Goal: Entertainment & Leisure: Consume media (video, audio)

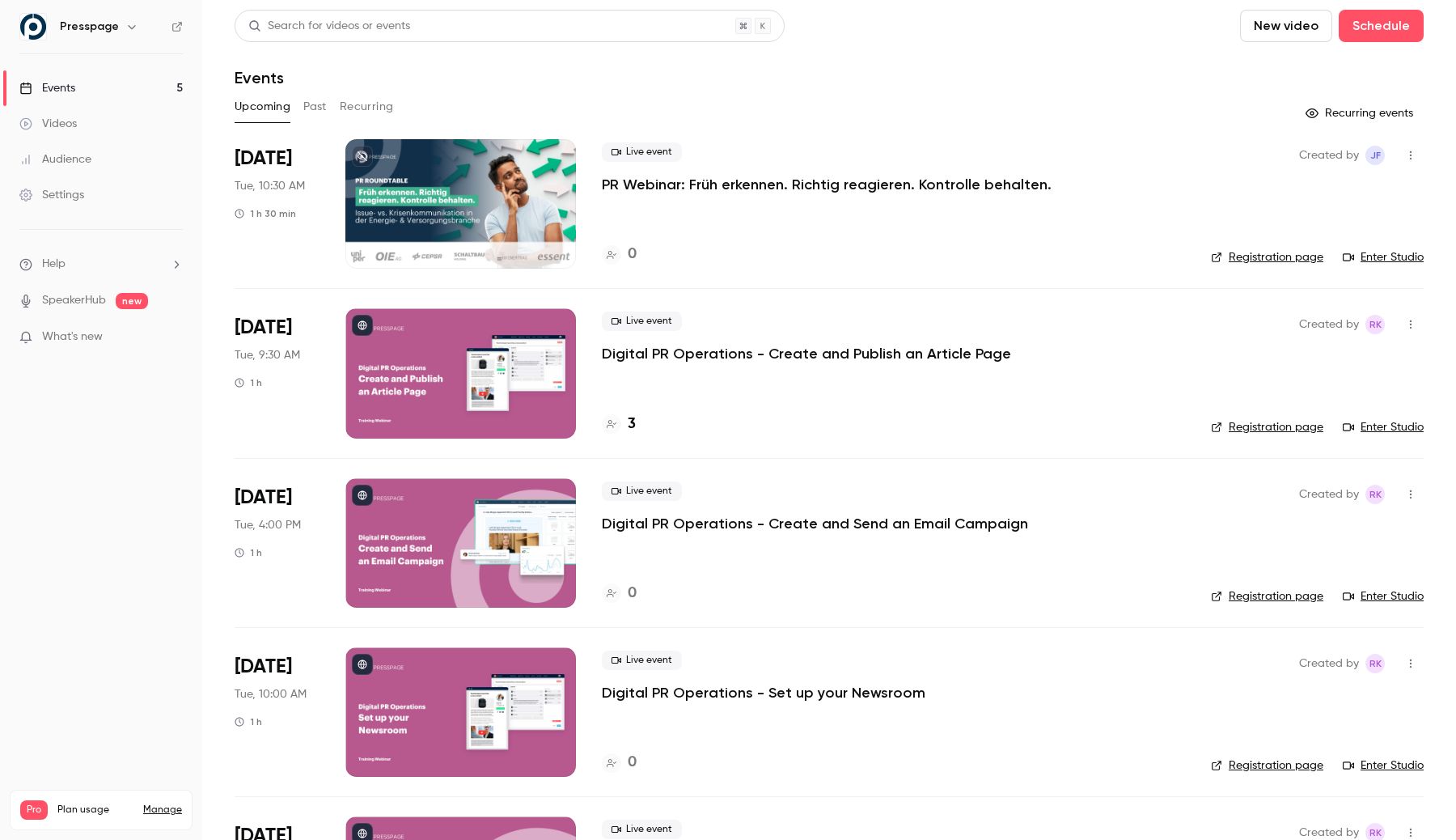
click at [131, 30] on icon "button" at bounding box center [131, 27] width 13 height 13
click at [362, 67] on div at bounding box center [728, 420] width 1456 height 840
click at [128, 31] on icon "button" at bounding box center [131, 27] width 13 height 13
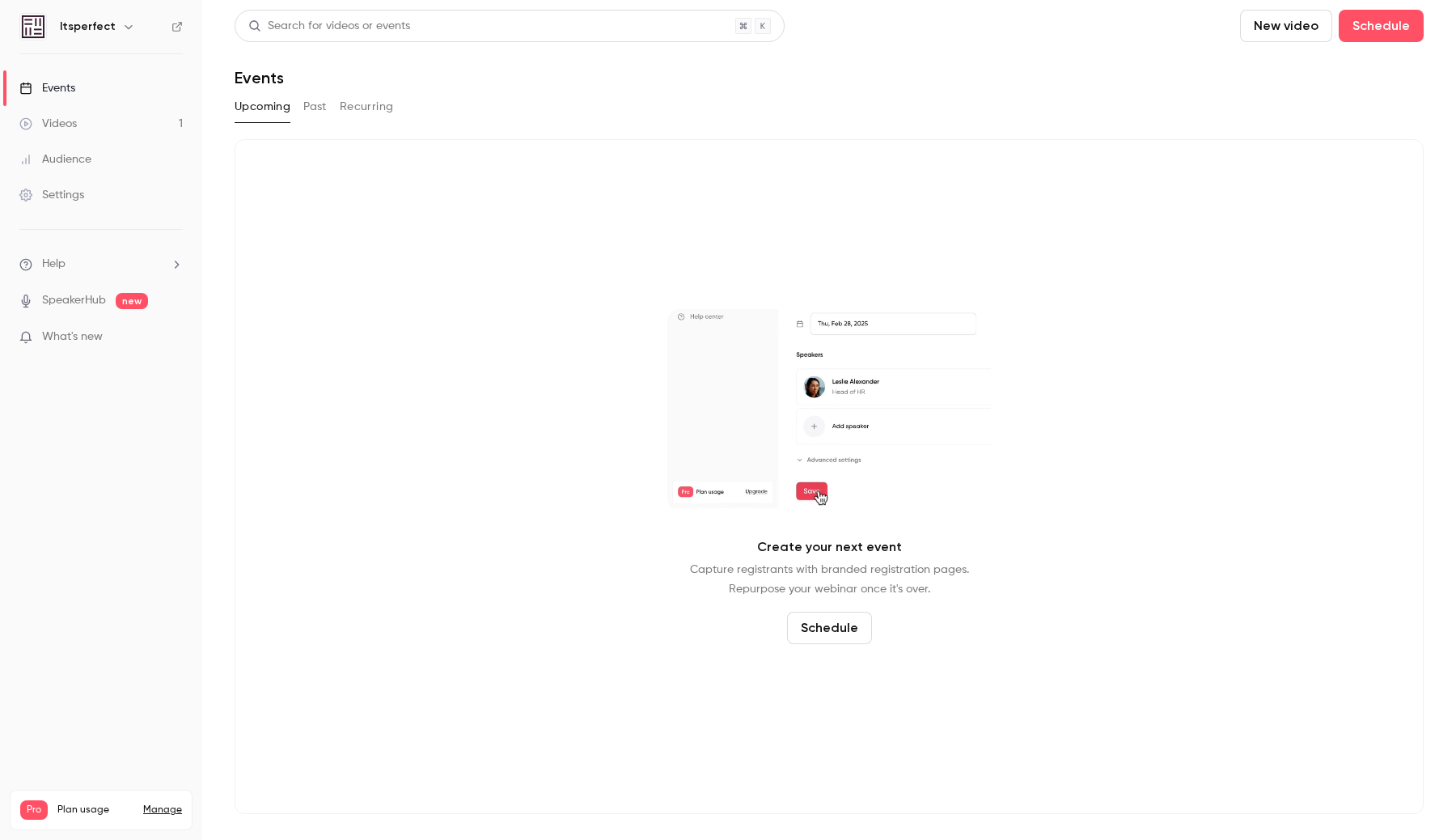
click at [156, 113] on link "Videos 1" at bounding box center [101, 124] width 203 height 35
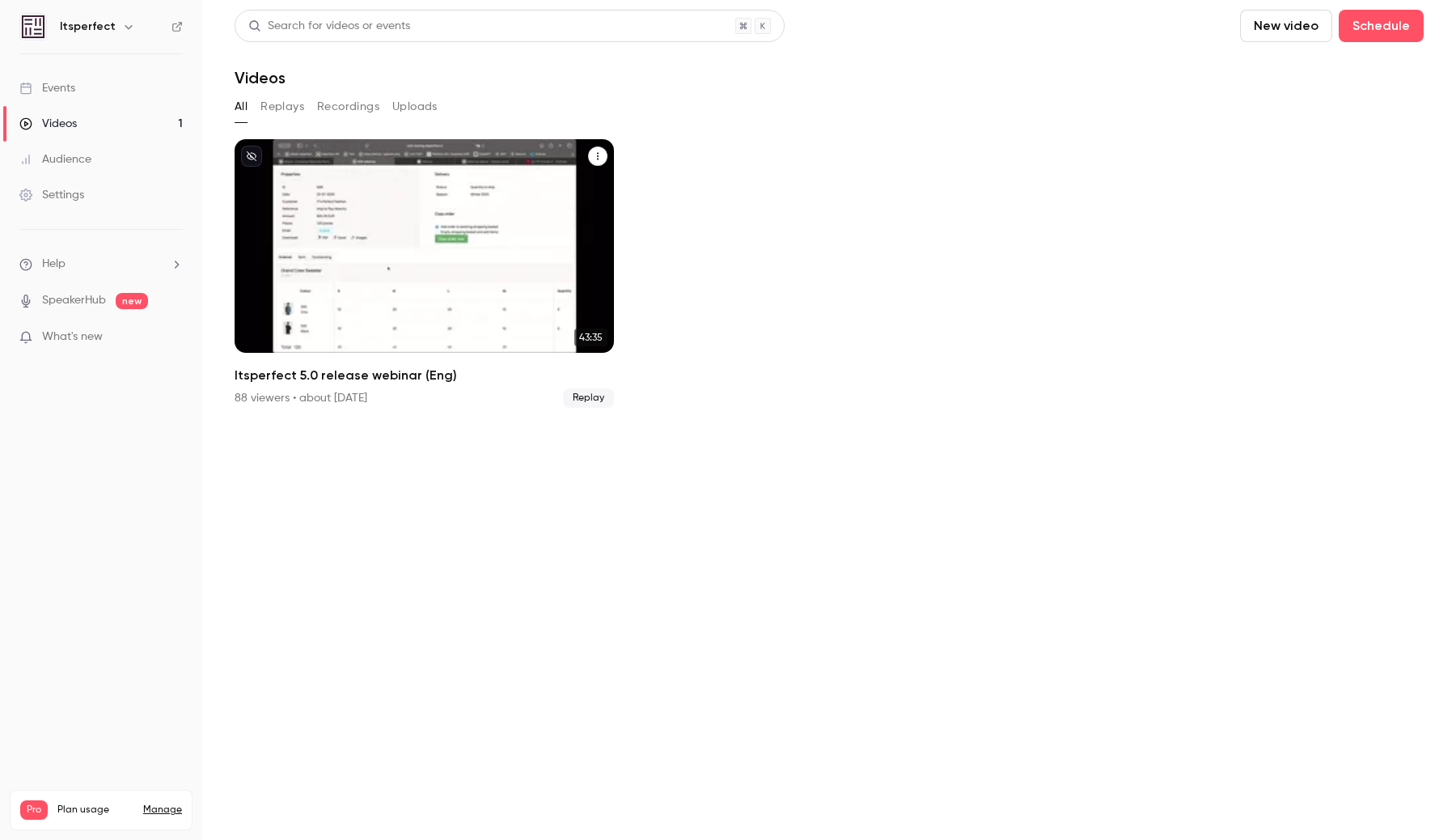
click at [271, 189] on div "Itsperfect 5.0 release webinar (Eng)" at bounding box center [425, 245] width 380 height 213
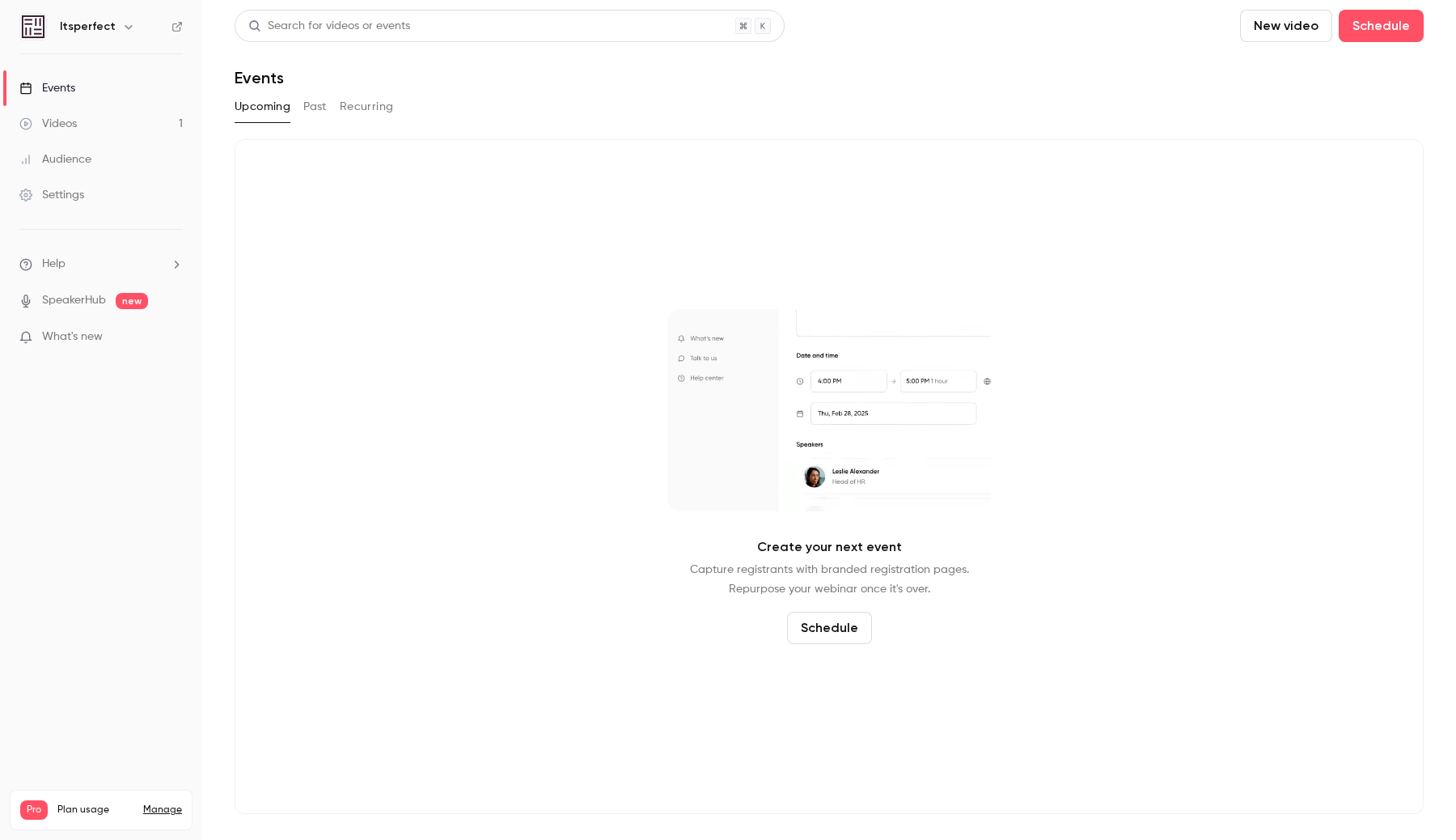
click at [149, 118] on link "Videos 1" at bounding box center [101, 124] width 203 height 35
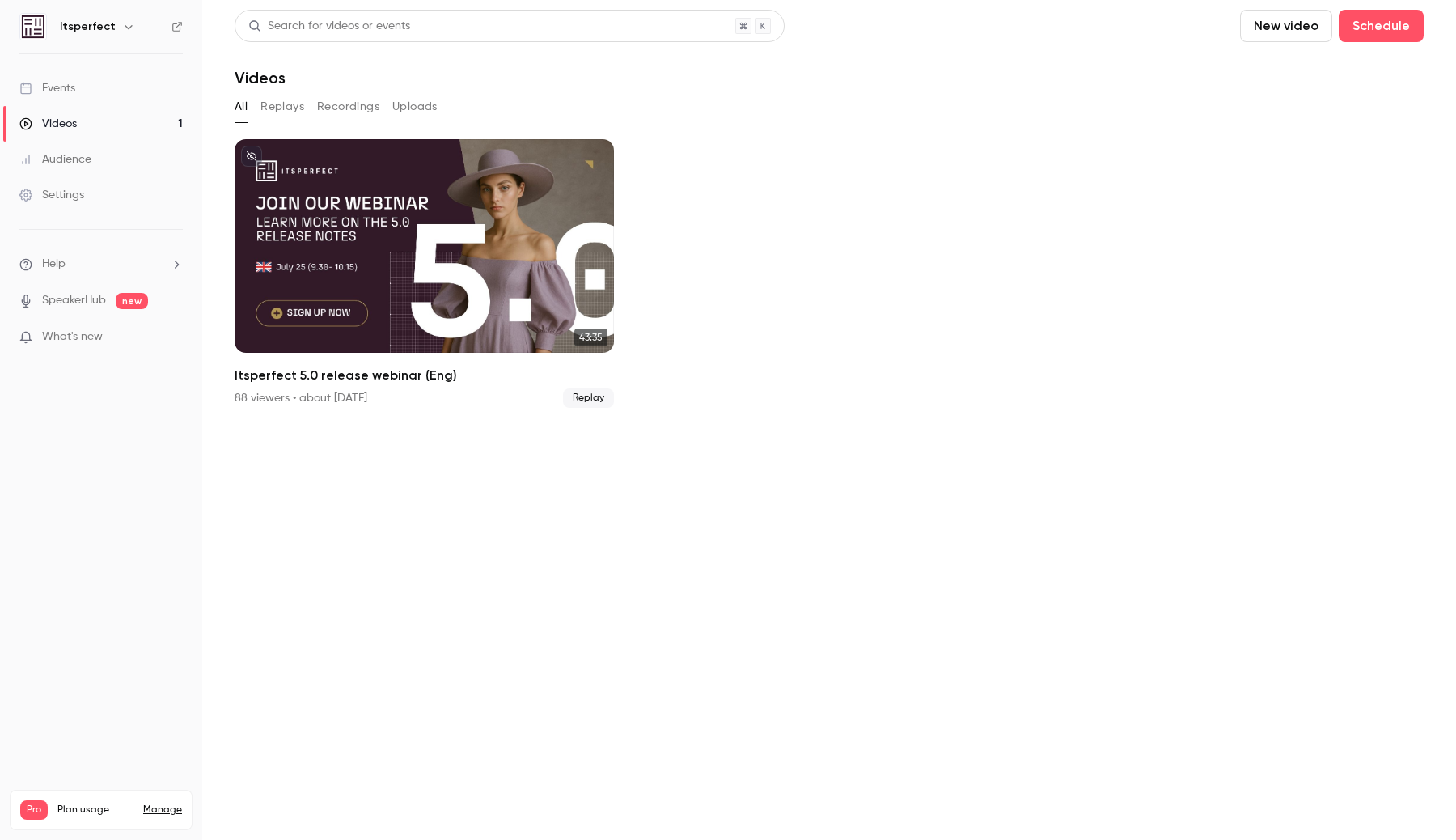
click at [418, 248] on div "Itsperfect 5.0 release webinar (Eng)" at bounding box center [425, 245] width 380 height 213
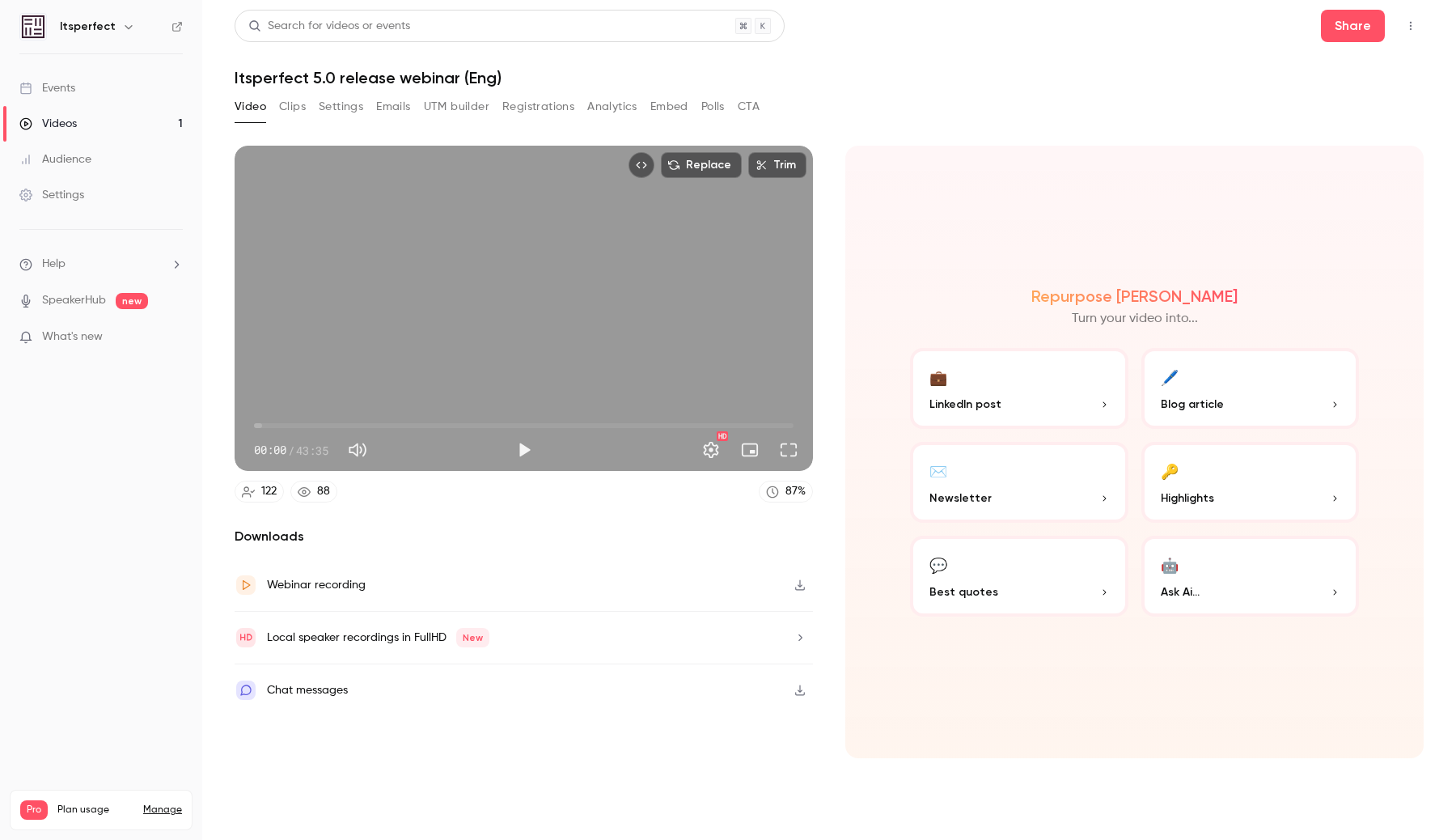
click at [294, 107] on button "Clips" at bounding box center [292, 106] width 27 height 26
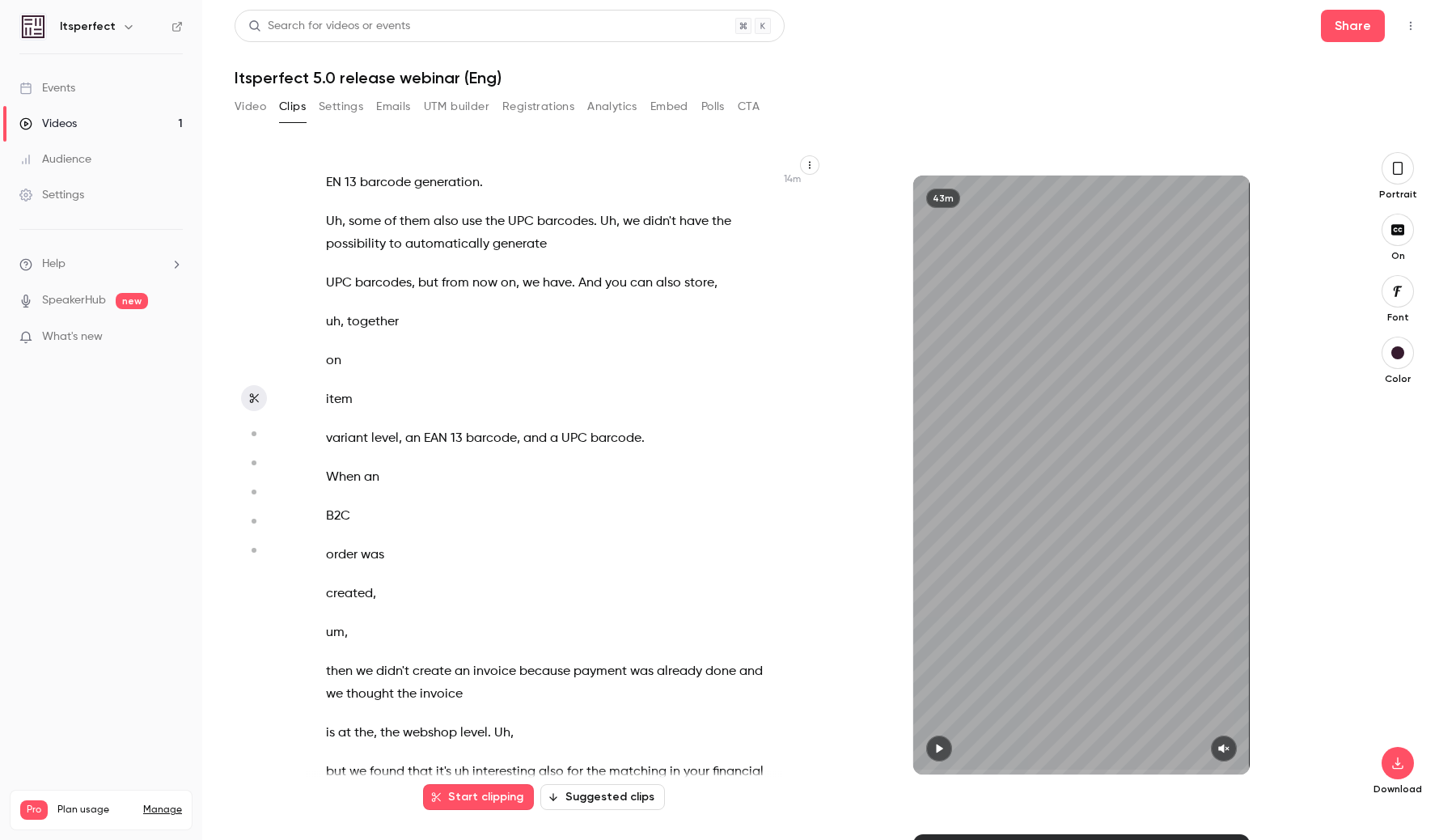
scroll to position [9283, 0]
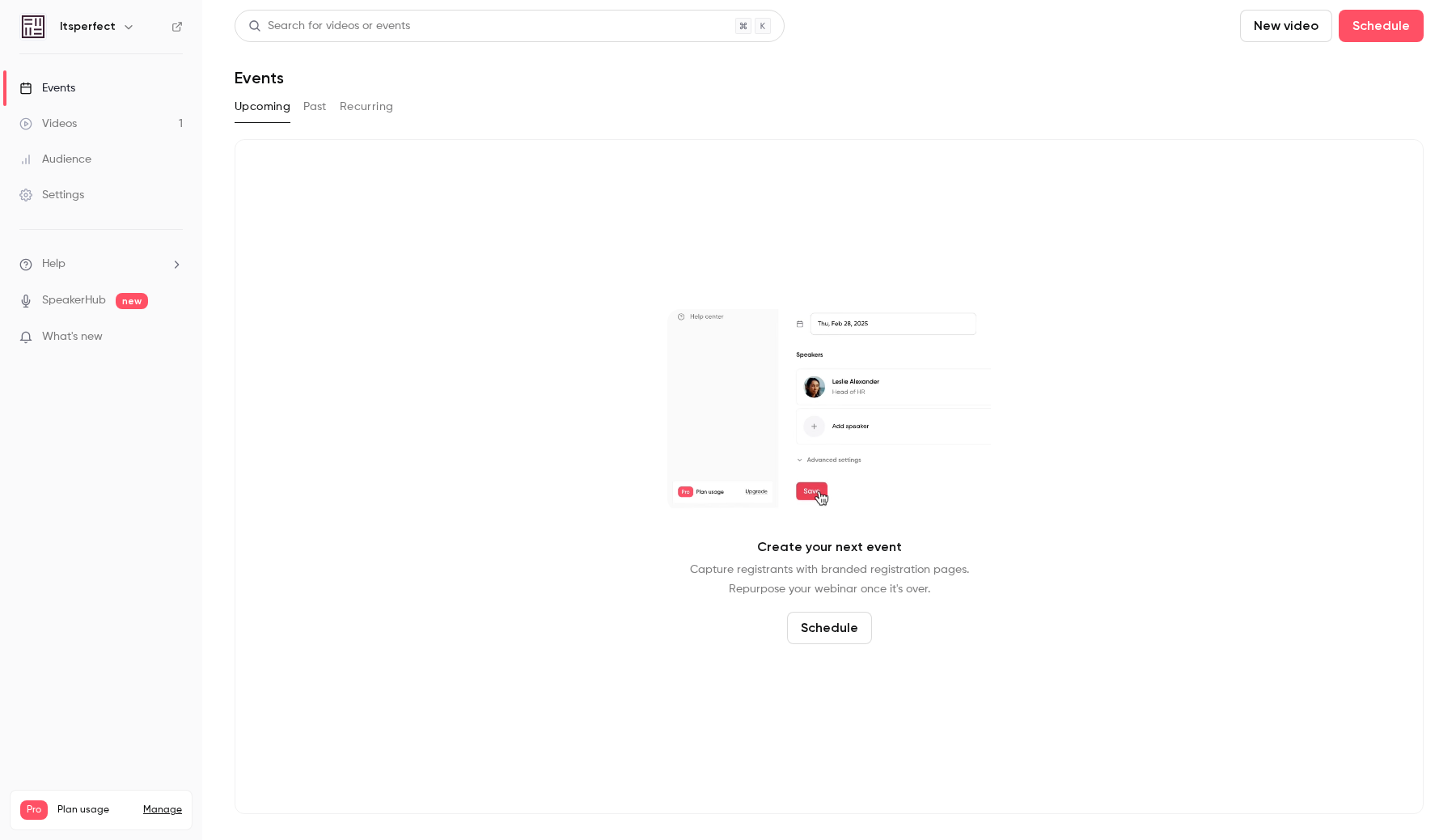
click at [73, 120] on div "Videos" at bounding box center [48, 124] width 57 height 16
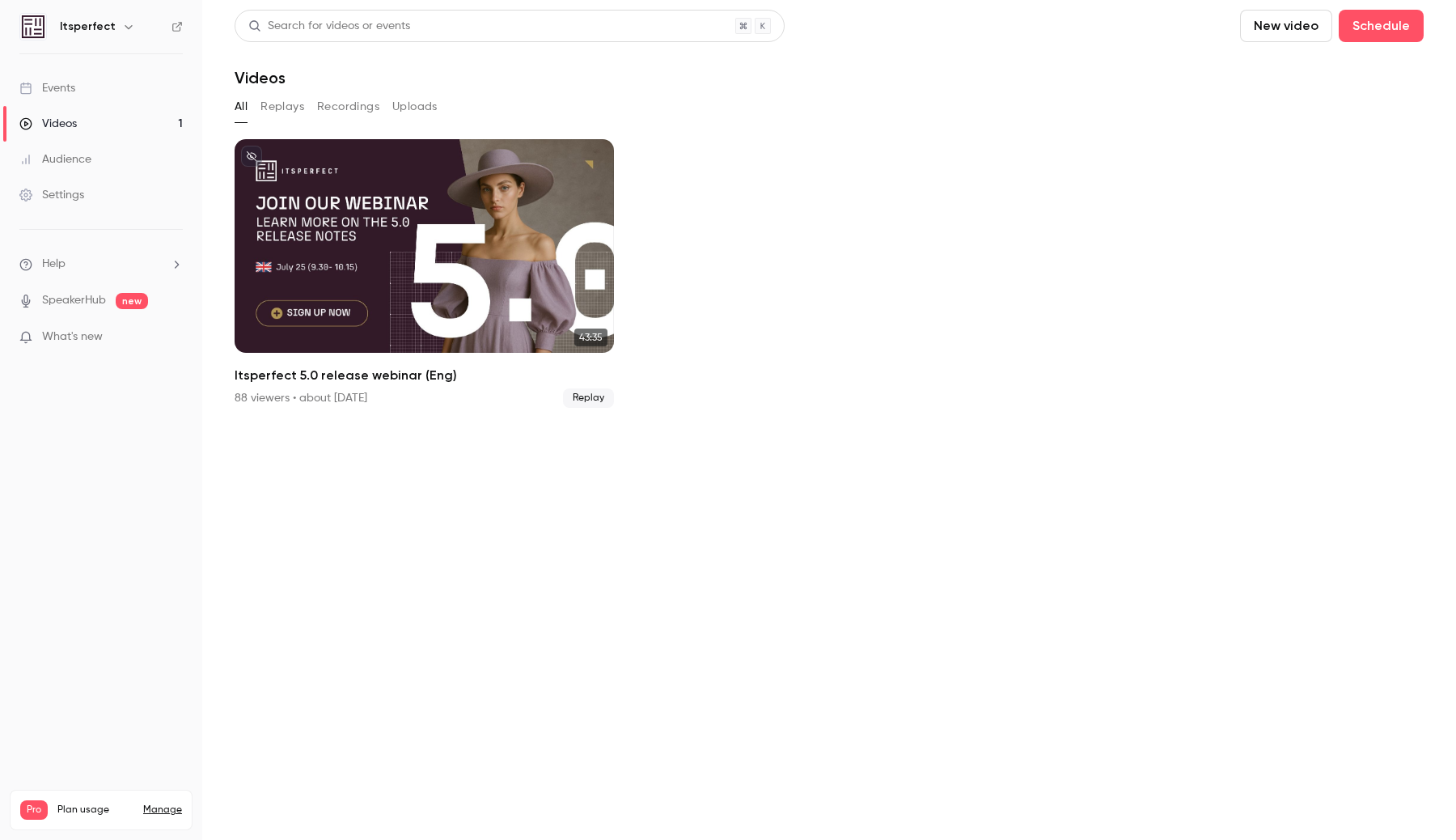
click at [382, 270] on div "Itsperfect 5.0 release webinar (Eng)" at bounding box center [425, 245] width 380 height 213
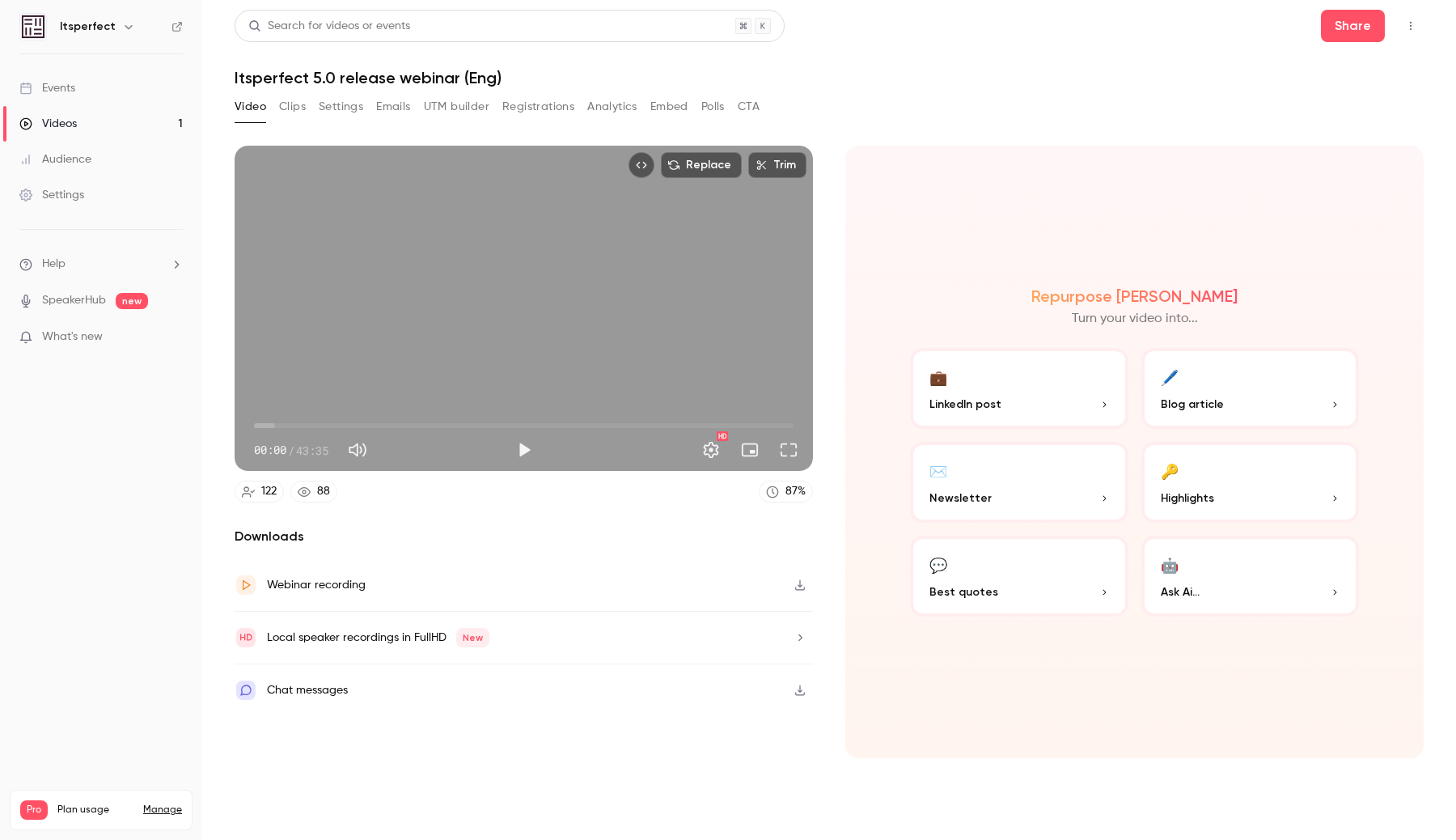
click at [294, 102] on button "Clips" at bounding box center [292, 106] width 27 height 26
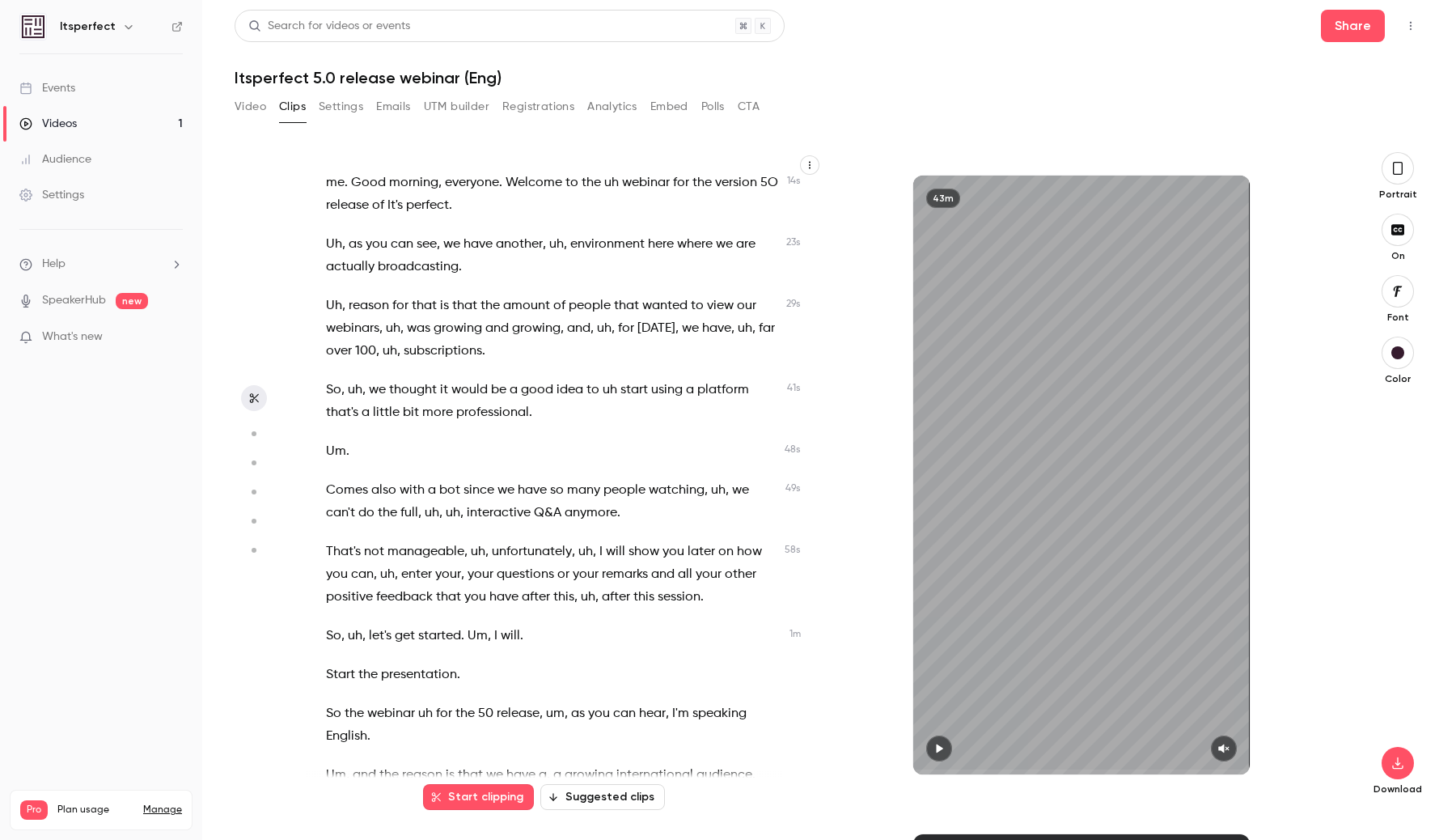
scroll to position [223, 0]
